Goal: Navigation & Orientation: Find specific page/section

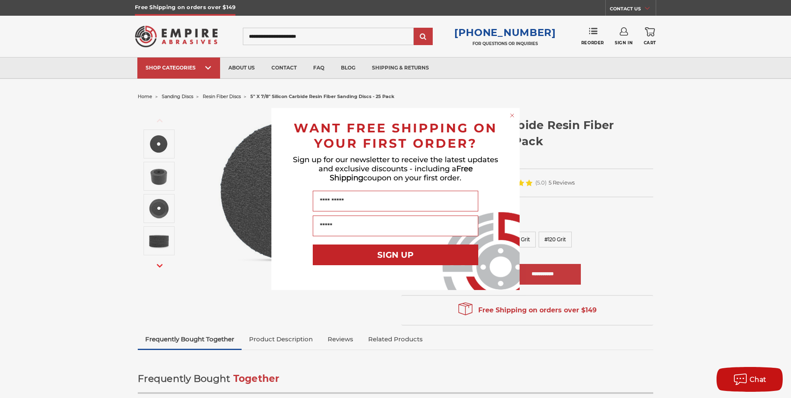
click at [513, 115] on icon "Close dialog" at bounding box center [512, 115] width 3 height 3
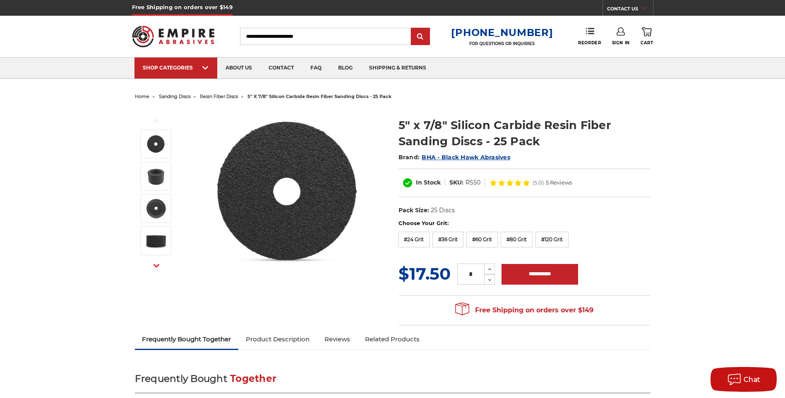
click at [165, 97] on span "sanding discs" at bounding box center [174, 97] width 31 height 6
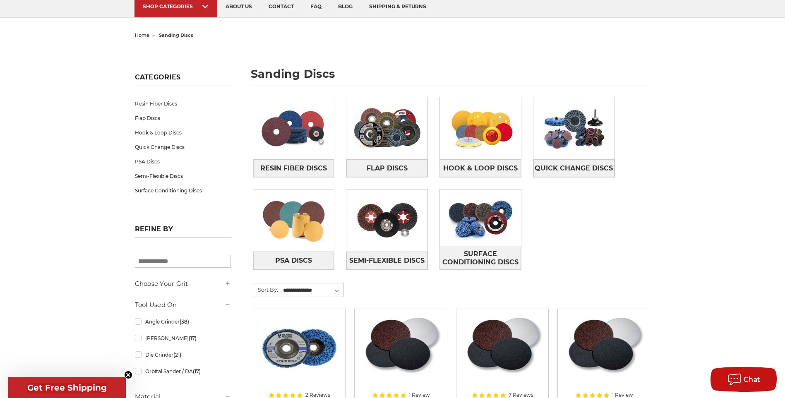
scroll to position [41, 0]
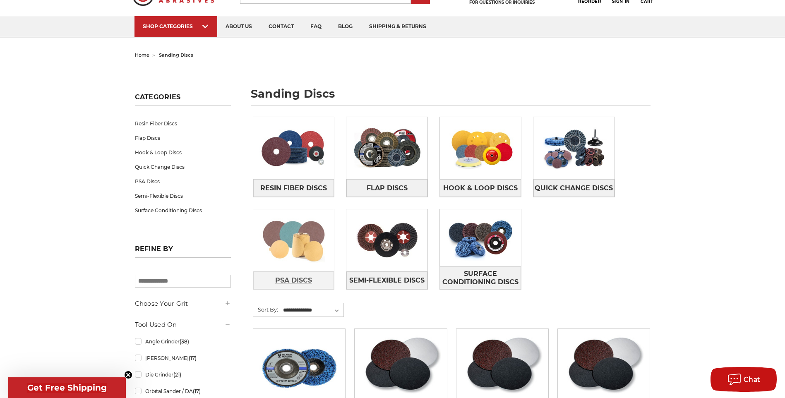
click at [290, 281] on span "PSA Discs" at bounding box center [293, 281] width 37 height 14
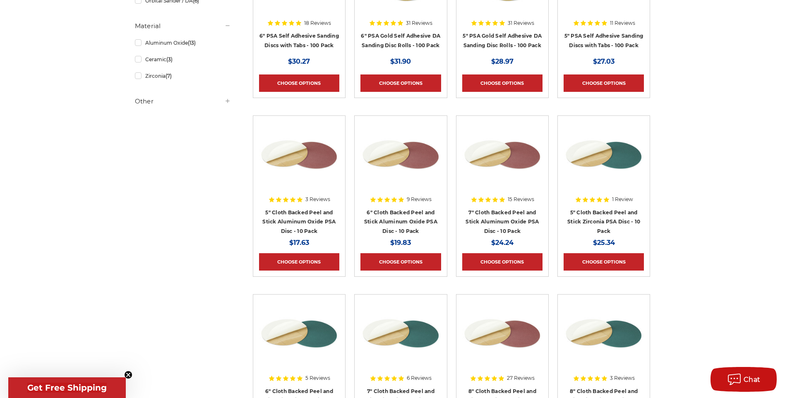
scroll to position [290, 0]
